Goal: Find specific page/section: Find specific page/section

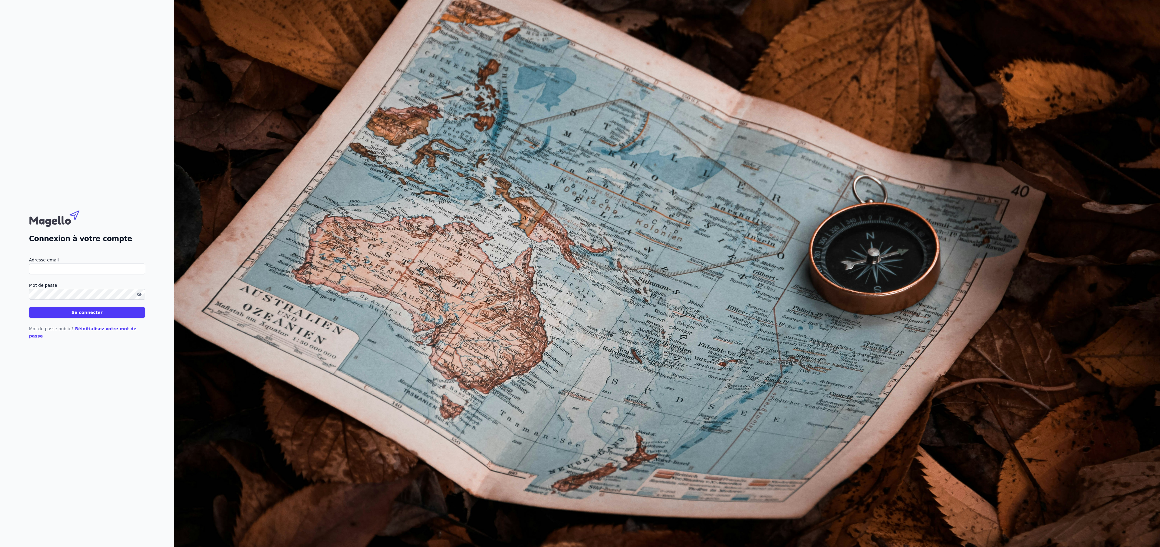
type input "[EMAIL_ADDRESS][DOMAIN_NAME]"
click at [94, 317] on button "Se connecter" at bounding box center [87, 312] width 116 height 11
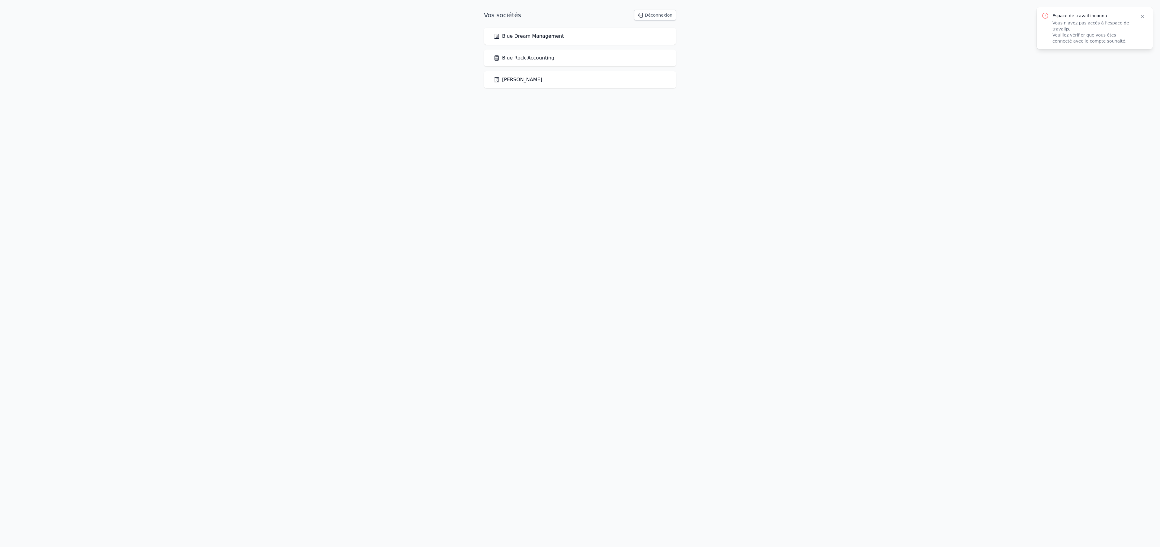
click at [532, 55] on link "Blue Rock Accounting" at bounding box center [524, 57] width 61 height 7
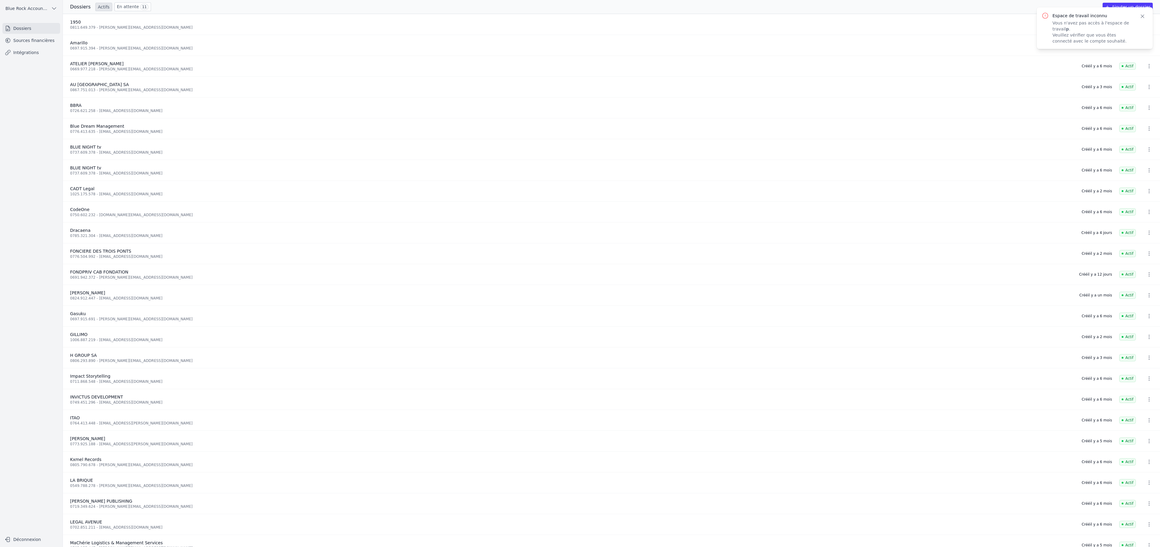
click at [16, 38] on link "Sources financières" at bounding box center [31, 40] width 58 height 11
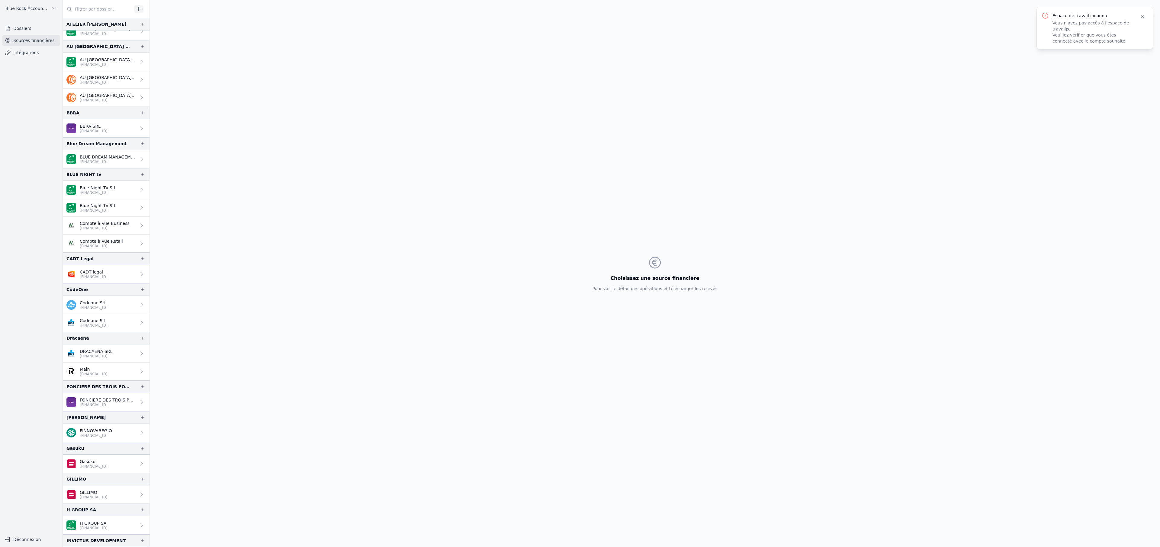
scroll to position [78, 0]
